Goal: Task Accomplishment & Management: Use online tool/utility

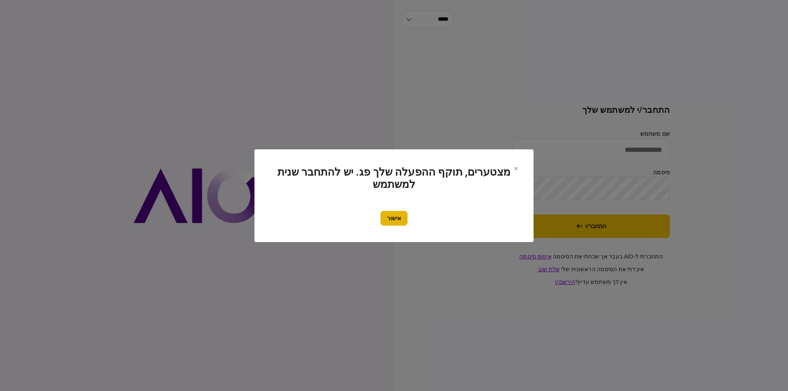
type input "*********"
click at [399, 216] on button "אישור" at bounding box center [393, 218] width 27 height 15
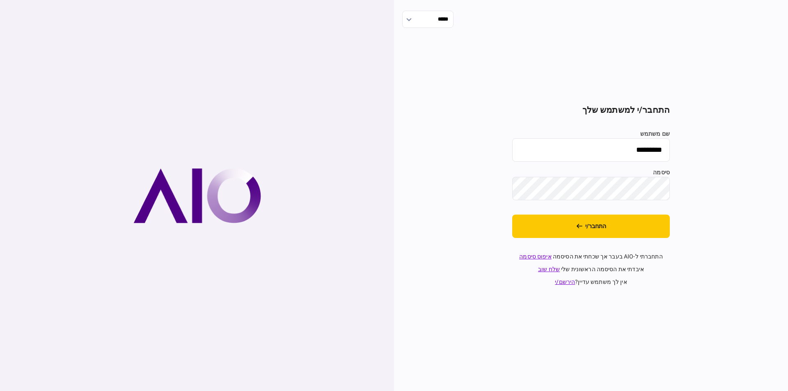
click at [628, 223] on button "התחבר/י" at bounding box center [591, 226] width 158 height 23
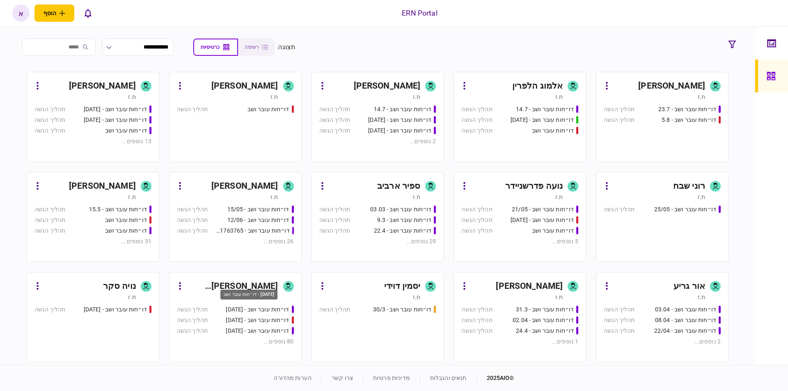
click at [254, 290] on div "דו״חות עובר ושב - 19/03/2025" at bounding box center [248, 295] width 57 height 10
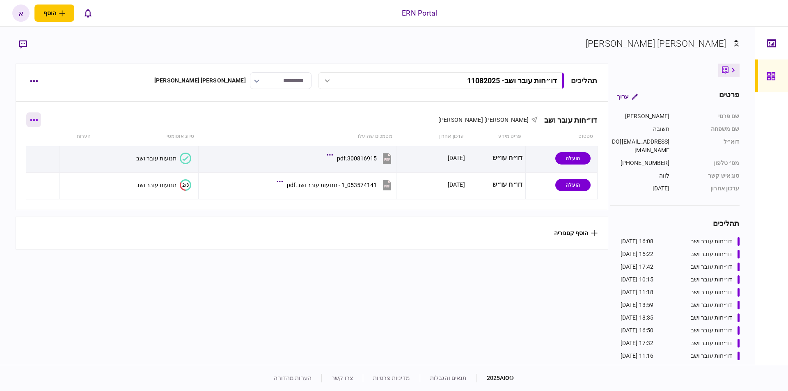
click at [35, 121] on button "button" at bounding box center [33, 119] width 15 height 15
click at [55, 155] on span "הוסף מסמך" at bounding box center [48, 154] width 33 height 10
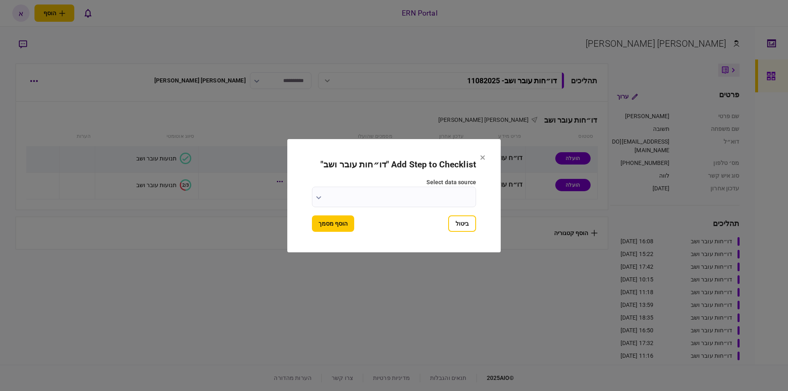
click at [409, 192] on input "select data source" at bounding box center [394, 197] width 164 height 21
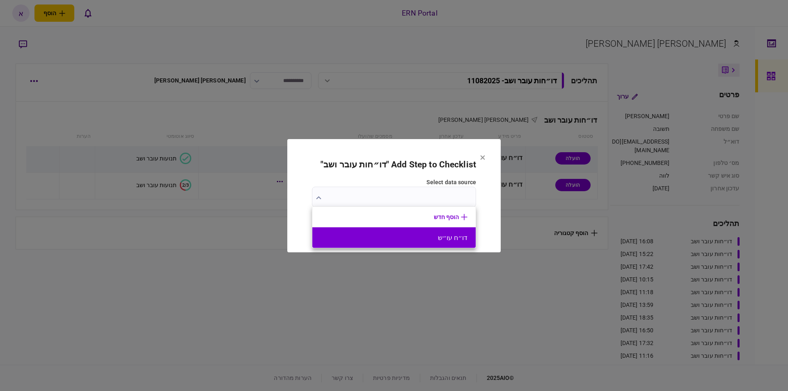
click at [450, 241] on button "דו״ח עו״ש" at bounding box center [393, 238] width 147 height 8
type input "*********"
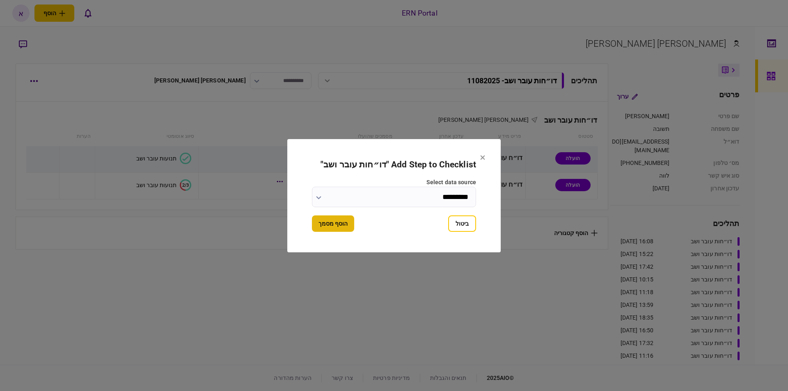
click at [330, 221] on button "הוסף מסמך" at bounding box center [333, 223] width 42 height 16
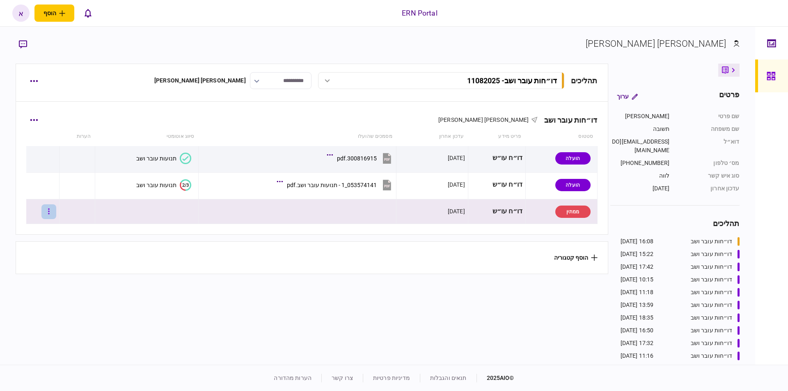
click at [50, 212] on icon "button" at bounding box center [49, 212] width 2 height 8
click at [52, 300] on span "העלה קובץ" at bounding box center [55, 300] width 32 height 10
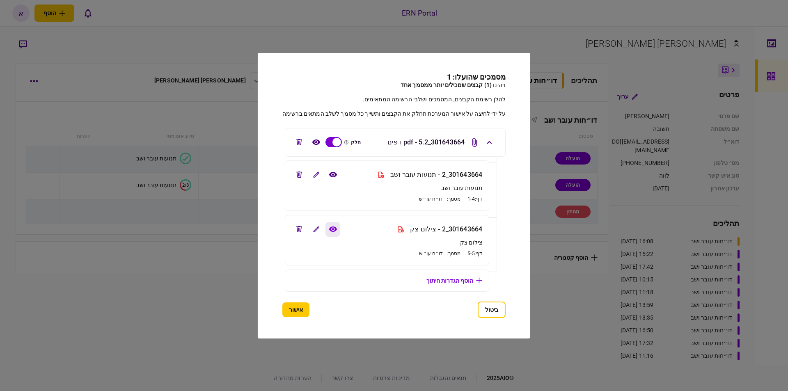
click at [326, 228] on button "view file" at bounding box center [332, 229] width 15 height 15
click at [331, 175] on icon "view file" at bounding box center [333, 174] width 8 height 5
click at [300, 312] on button "אישור" at bounding box center [295, 309] width 27 height 15
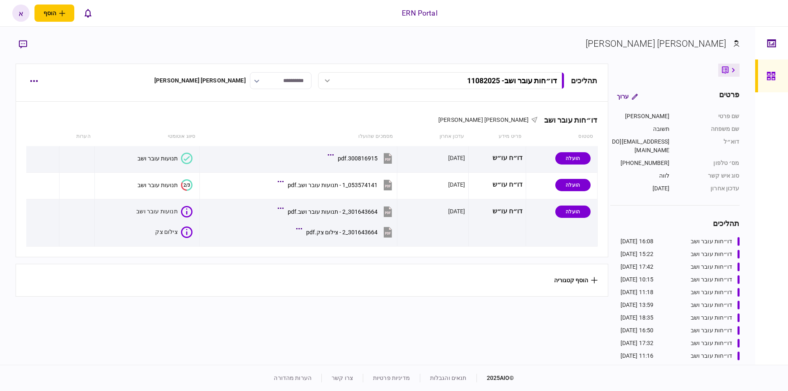
click at [151, 259] on div "דו״חות עובר ושב אריאל תשובה סטטוס פריט מידע עדכון אחרון מסמכים שהועלו סיווג אוט…" at bounding box center [312, 199] width 592 height 195
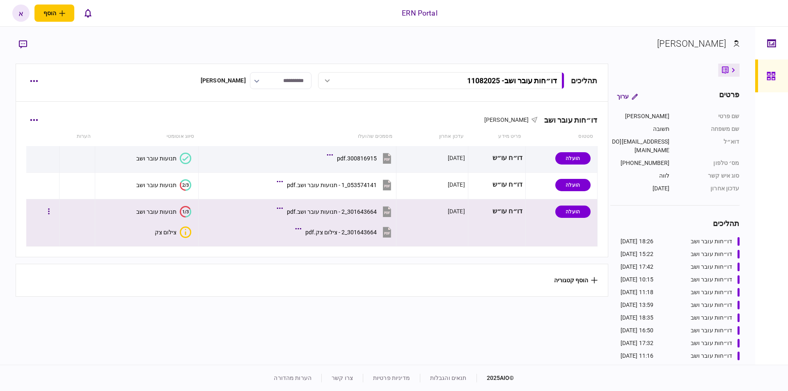
click at [169, 229] on div "צילום צק" at bounding box center [166, 232] width 22 height 7
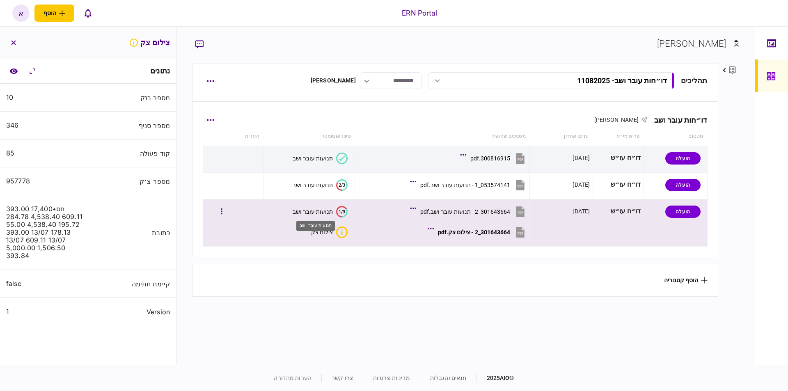
click at [322, 209] on div "תנועות עובר ושב" at bounding box center [312, 211] width 40 height 7
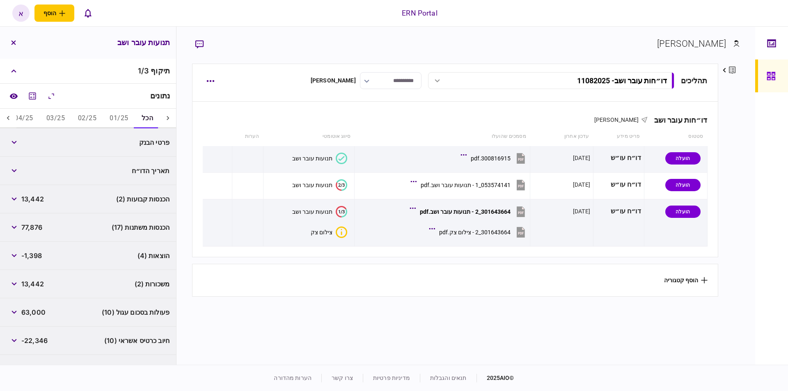
click at [8, 119] on icon at bounding box center [8, 118] width 8 height 8
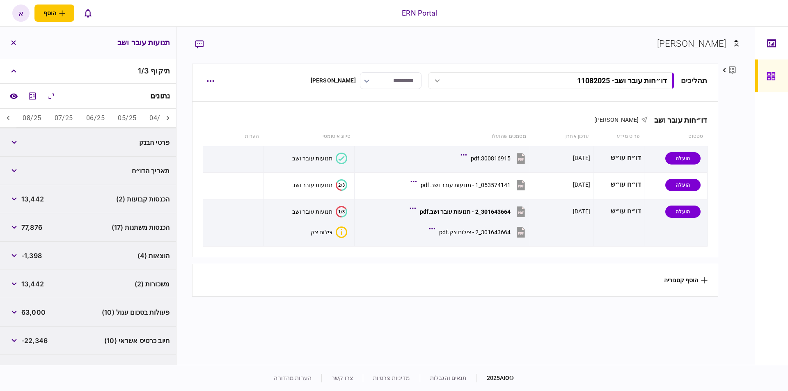
click at [8, 119] on icon at bounding box center [8, 118] width 8 height 8
click at [35, 119] on button "08/25" at bounding box center [32, 119] width 32 height 20
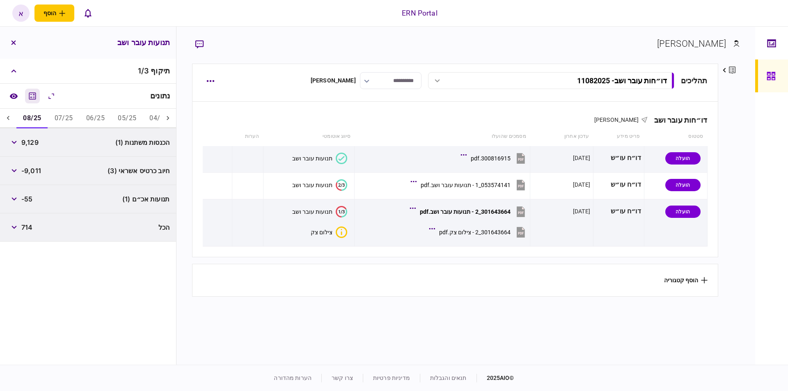
click at [30, 100] on icon "מחשבון" at bounding box center [32, 96] width 10 height 10
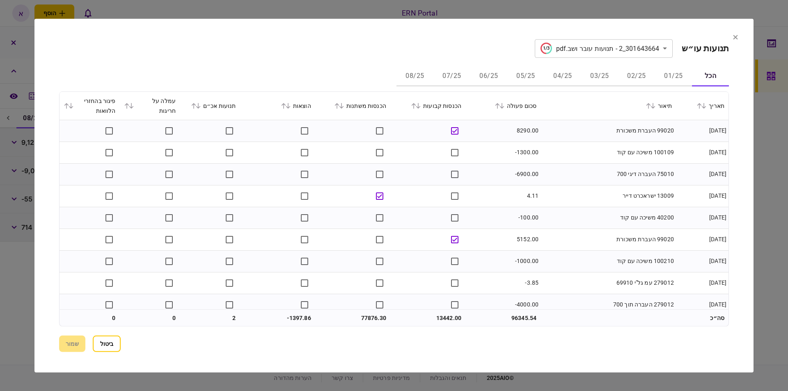
click at [523, 76] on button "05/25" at bounding box center [525, 76] width 37 height 20
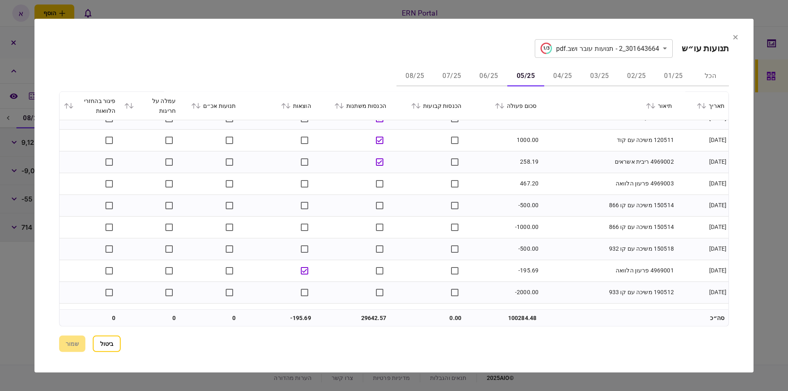
scroll to position [17, 0]
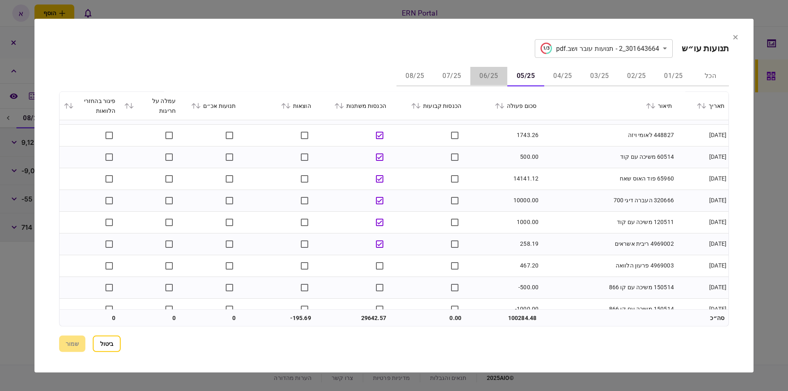
click at [496, 80] on button "06/25" at bounding box center [488, 76] width 37 height 20
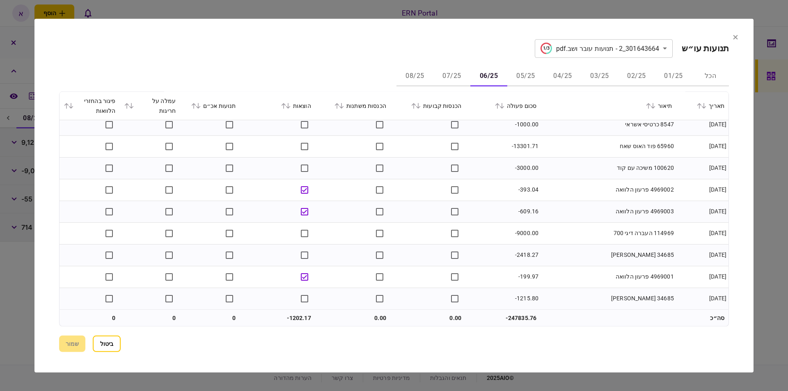
scroll to position [116, 0]
click at [462, 70] on button "07/25" at bounding box center [451, 76] width 37 height 20
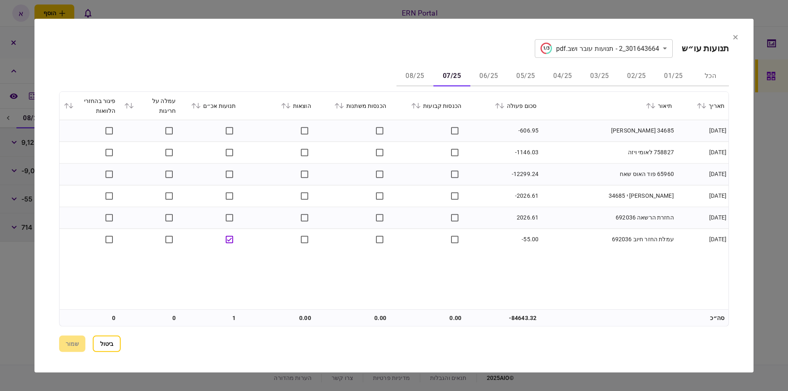
click at [504, 79] on button "06/25" at bounding box center [488, 76] width 37 height 20
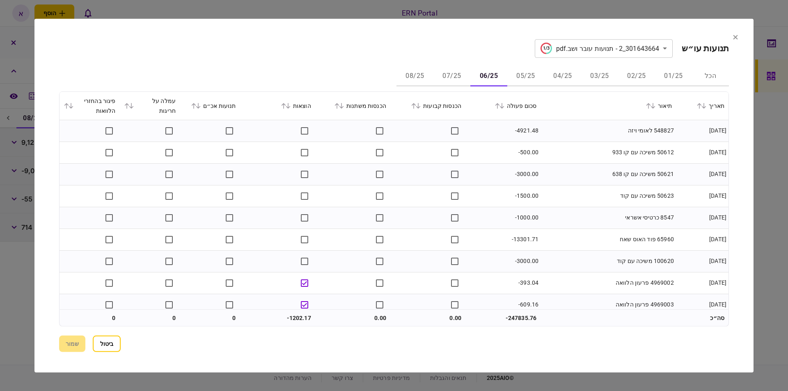
click at [415, 76] on button "08/25" at bounding box center [414, 76] width 37 height 20
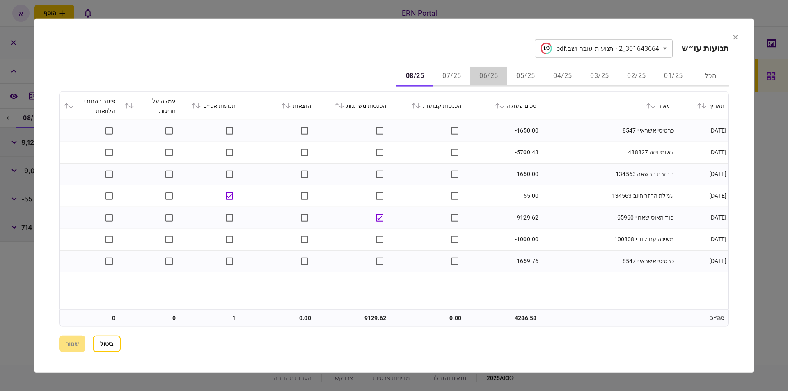
click at [500, 80] on button "06/25" at bounding box center [488, 76] width 37 height 20
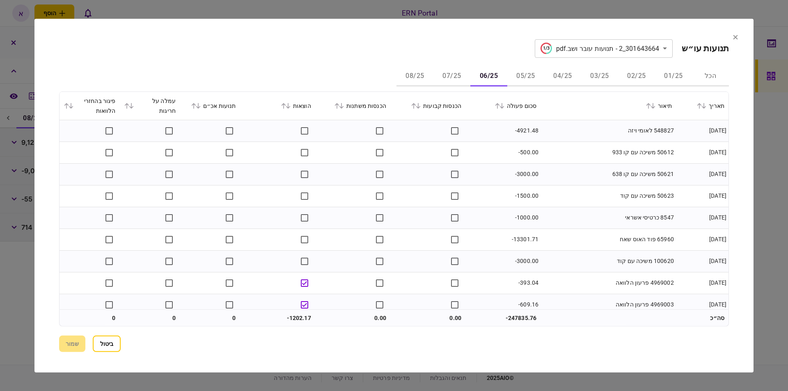
click at [529, 80] on button "05/25" at bounding box center [525, 76] width 37 height 20
click at [110, 338] on button "ביטול" at bounding box center [107, 344] width 28 height 16
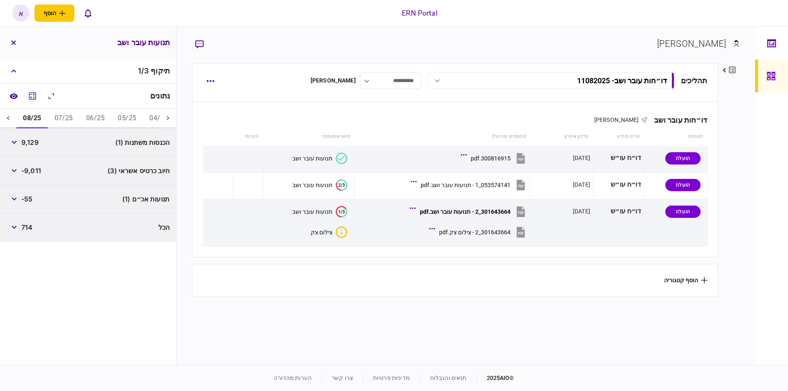
click at [130, 120] on button "05/25" at bounding box center [127, 119] width 32 height 20
click at [93, 120] on button "06/25" at bounding box center [96, 119] width 32 height 20
click at [123, 117] on button "05/25" at bounding box center [127, 119] width 32 height 20
click at [32, 144] on span "29,642" at bounding box center [32, 142] width 23 height 10
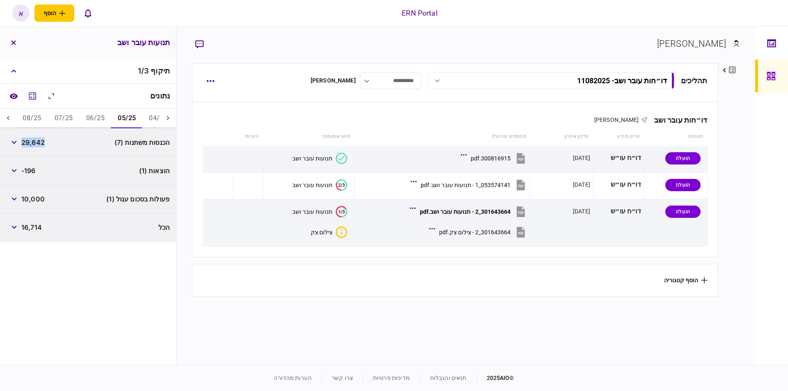
copy span "29,642"
click at [103, 115] on button "06/25" at bounding box center [96, 119] width 32 height 20
click at [40, 145] on span "-1,203" at bounding box center [31, 142] width 21 height 10
copy span "1,203"
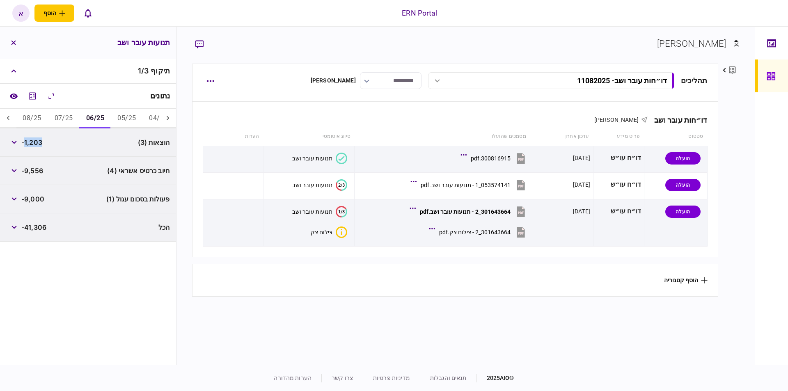
click at [118, 117] on button "05/25" at bounding box center [127, 119] width 32 height 20
click at [28, 171] on span "-196" at bounding box center [28, 171] width 14 height 10
click at [29, 171] on span "-196" at bounding box center [28, 171] width 14 height 10
copy span "196"
click at [92, 113] on button "06/25" at bounding box center [96, 119] width 32 height 20
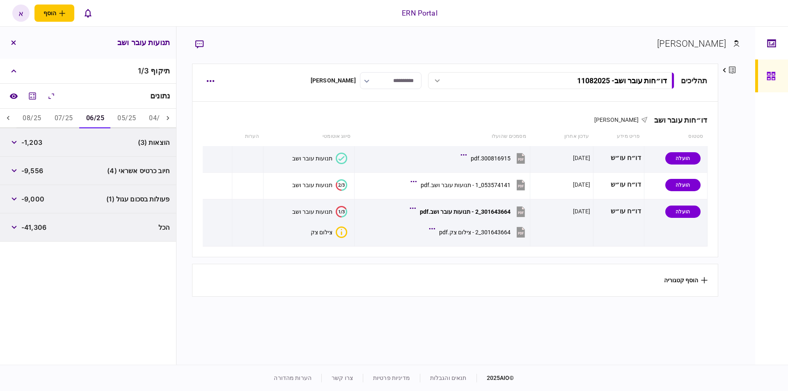
click at [62, 115] on button "07/25" at bounding box center [64, 119] width 32 height 20
click at [38, 143] on span "-3,780" at bounding box center [32, 142] width 22 height 10
copy span "3,780"
click at [42, 170] on span "24,592" at bounding box center [32, 171] width 23 height 10
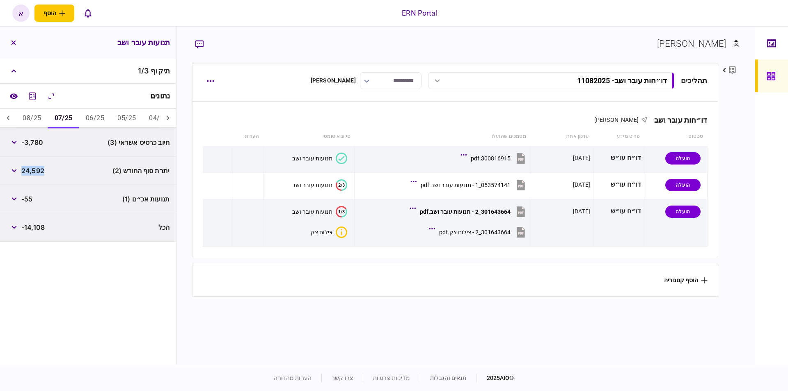
click at [42, 170] on span "24,592" at bounding box center [32, 171] width 23 height 10
copy span "24,592"
click at [28, 119] on button "08/25" at bounding box center [32, 119] width 32 height 20
click at [35, 144] on span "9,129" at bounding box center [29, 142] width 17 height 10
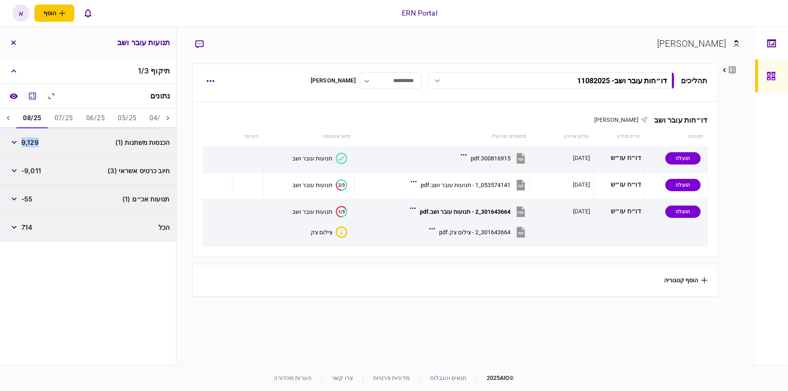
copy span "9,129"
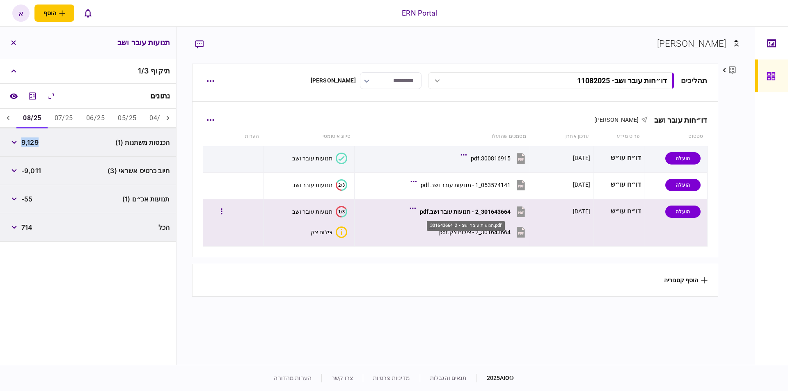
click at [470, 213] on div "301643664_2 - תנועות עובר ושב.pdf" at bounding box center [465, 211] width 91 height 7
